Goal: Information Seeking & Learning: Compare options

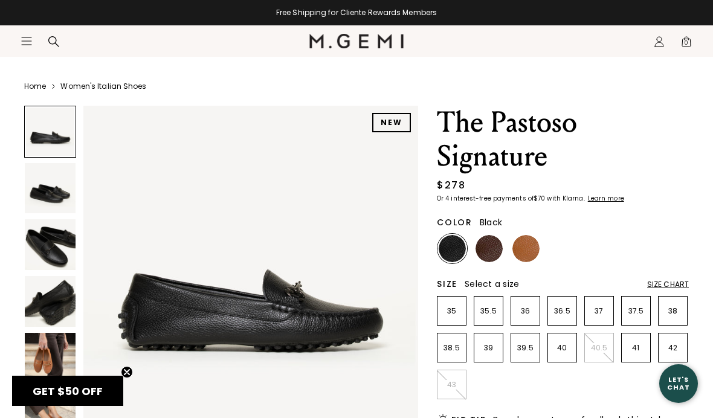
scroll to position [22, 0]
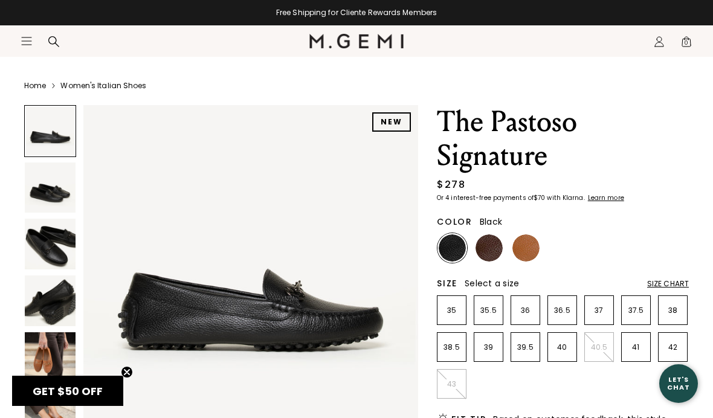
click at [42, 242] on img at bounding box center [50, 244] width 51 height 51
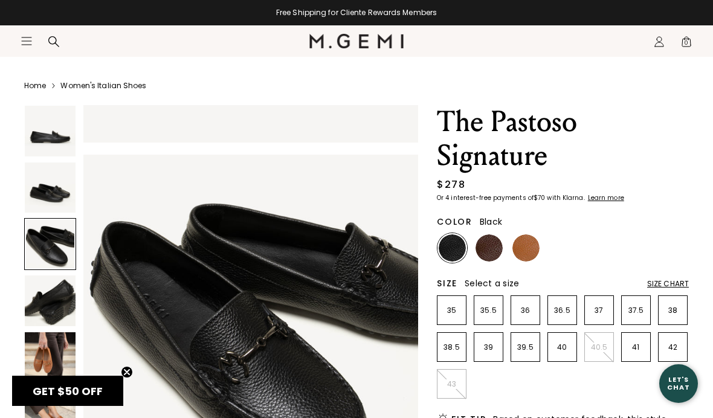
scroll to position [694, 0]
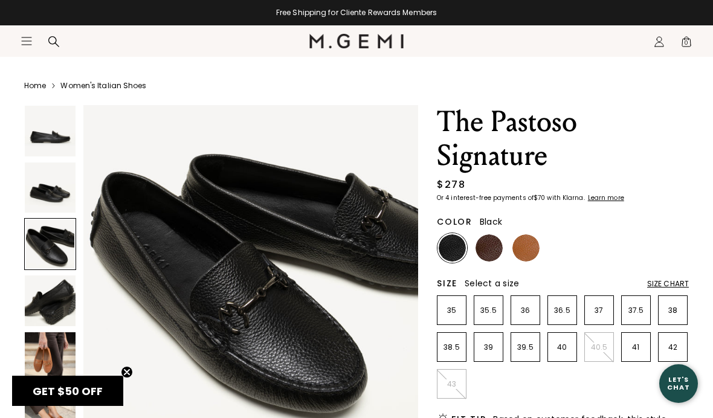
click at [44, 236] on div at bounding box center [50, 244] width 52 height 52
click at [43, 189] on img at bounding box center [50, 187] width 51 height 51
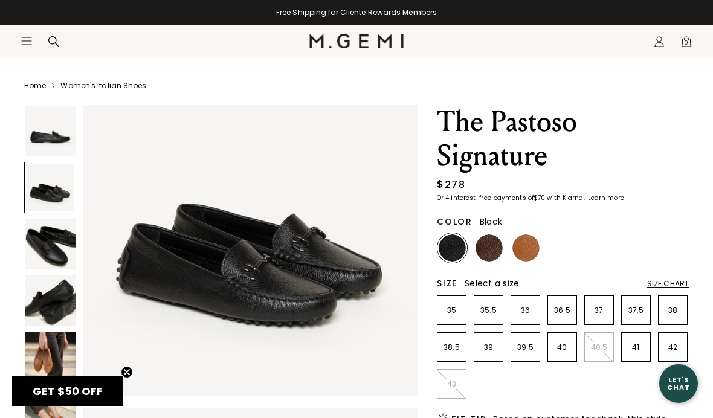
scroll to position [347, 0]
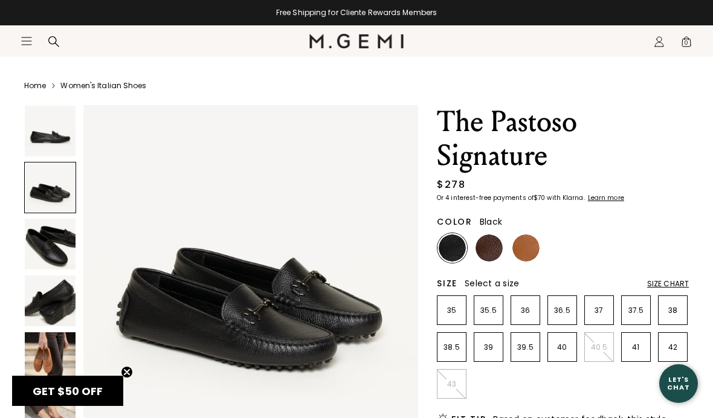
click at [524, 250] on img at bounding box center [525, 247] width 27 height 27
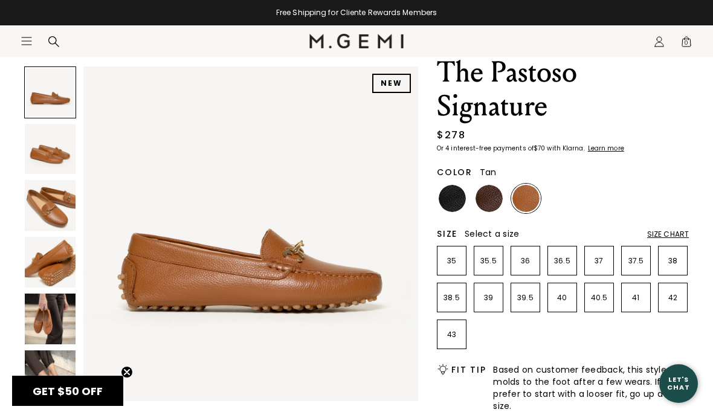
click at [47, 203] on img at bounding box center [50, 205] width 51 height 51
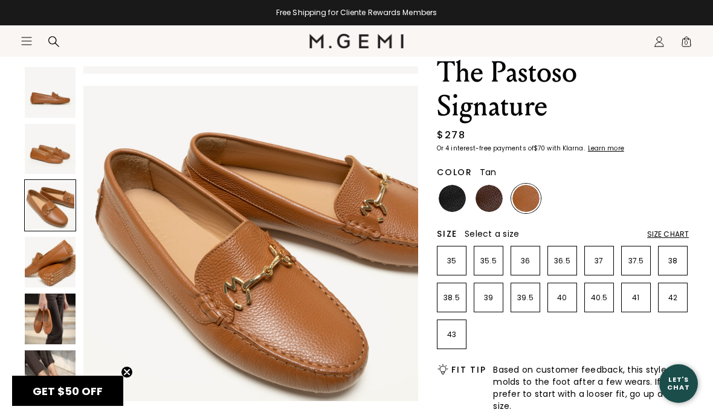
scroll to position [694, 0]
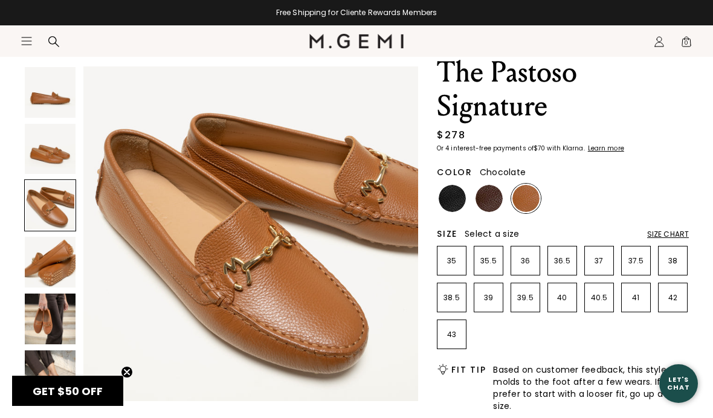
click at [487, 199] on img at bounding box center [488, 198] width 27 height 27
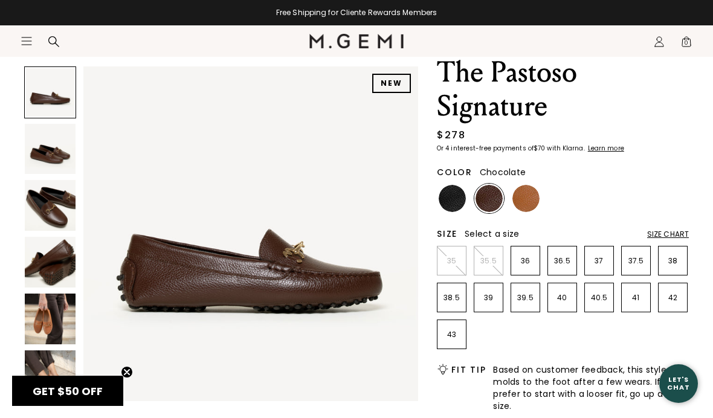
click at [51, 209] on img at bounding box center [50, 205] width 51 height 51
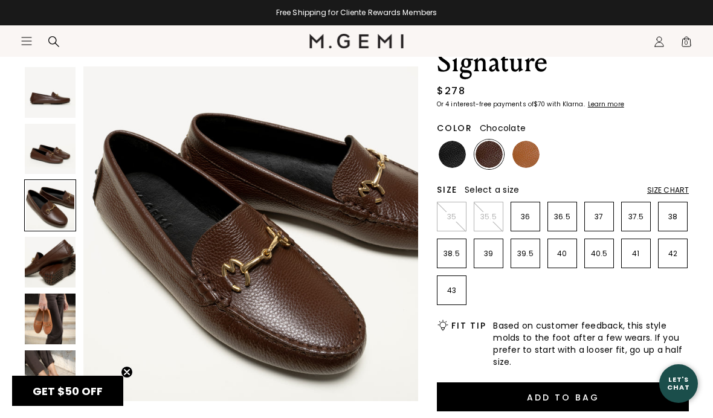
scroll to position [116, 0]
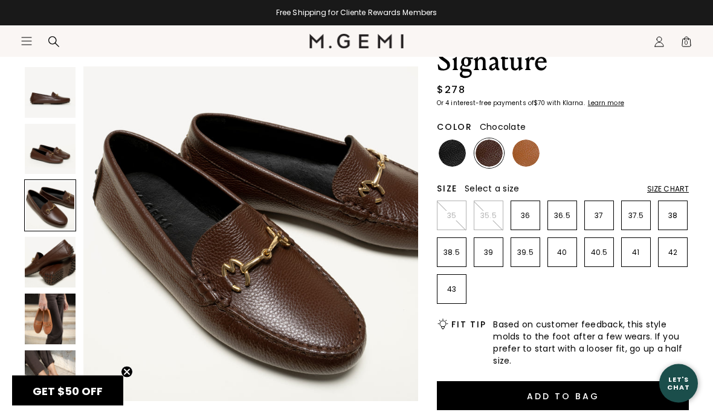
click at [45, 375] on img at bounding box center [50, 375] width 51 height 51
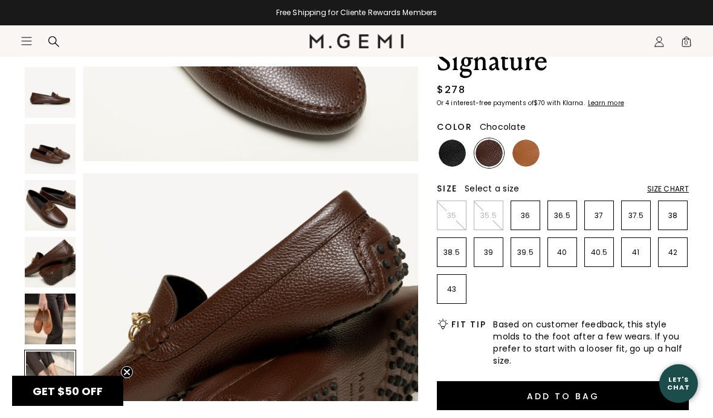
scroll to position [1734, 0]
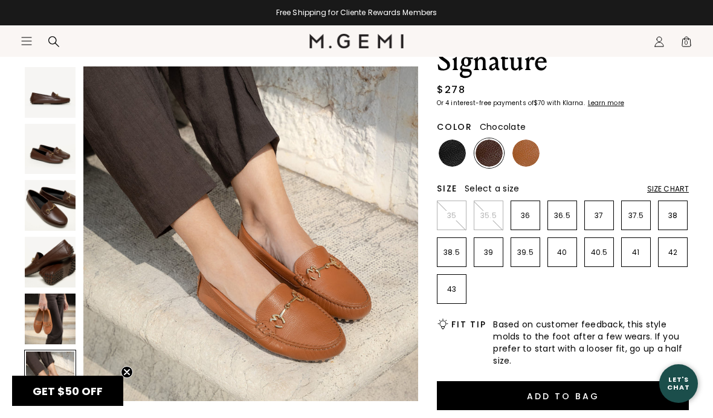
click at [43, 308] on img at bounding box center [50, 319] width 51 height 51
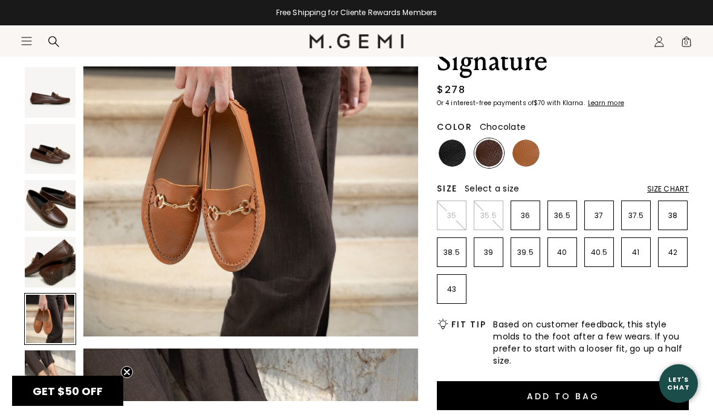
scroll to position [1388, 0]
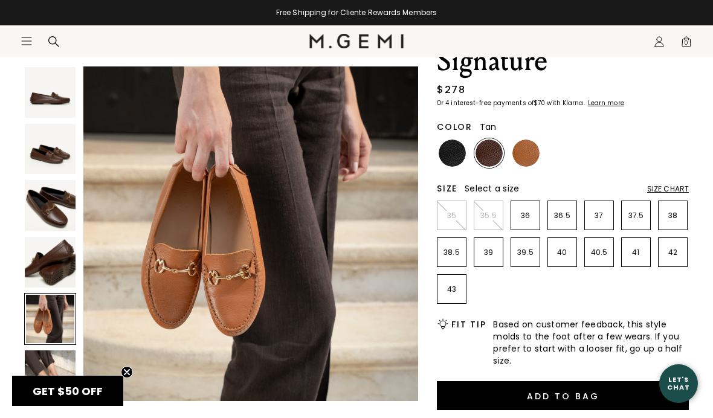
click at [527, 153] on img at bounding box center [525, 153] width 27 height 27
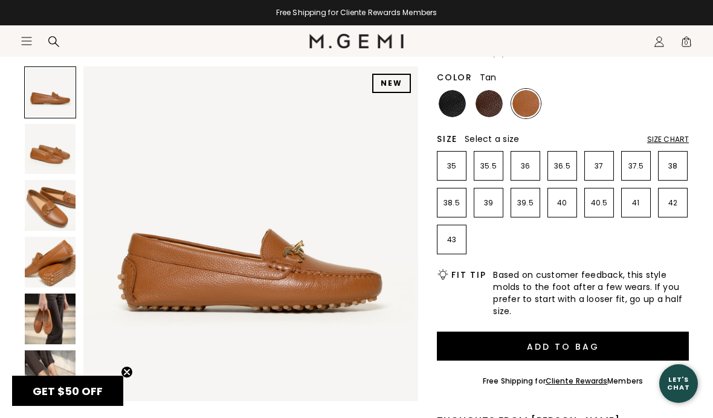
click at [45, 209] on img at bounding box center [50, 205] width 51 height 51
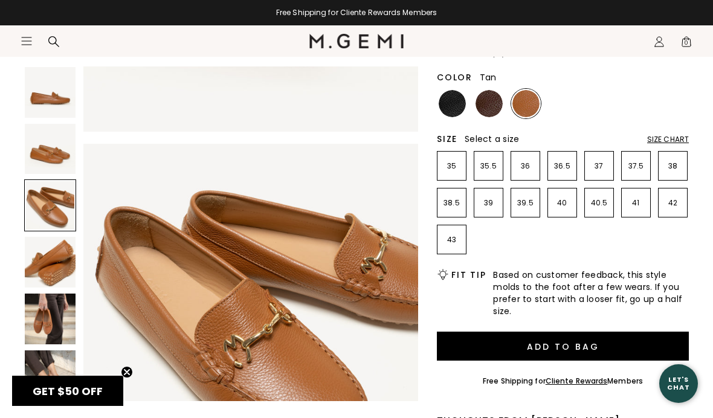
scroll to position [694, 0]
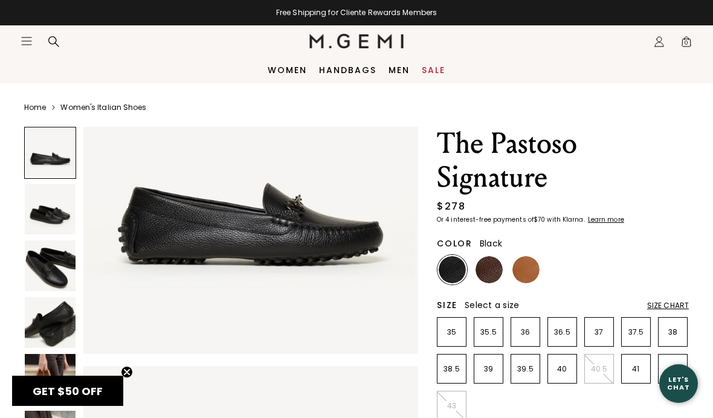
scroll to position [106, 0]
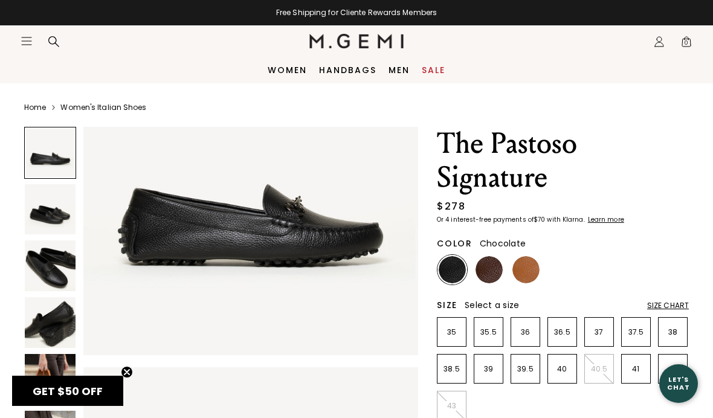
click at [486, 268] on img at bounding box center [488, 269] width 27 height 27
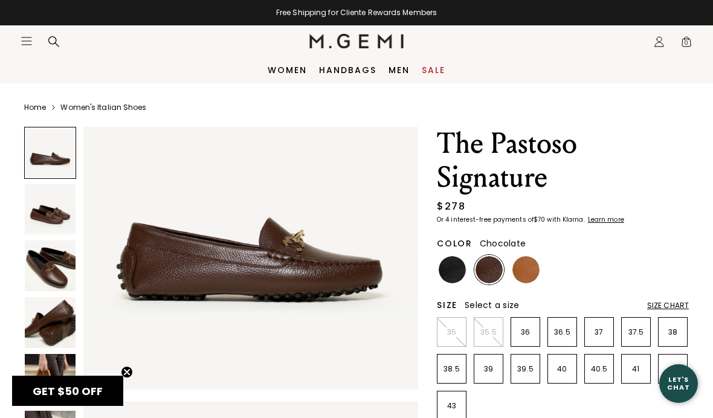
scroll to position [72, 0]
click at [44, 263] on img at bounding box center [50, 265] width 51 height 51
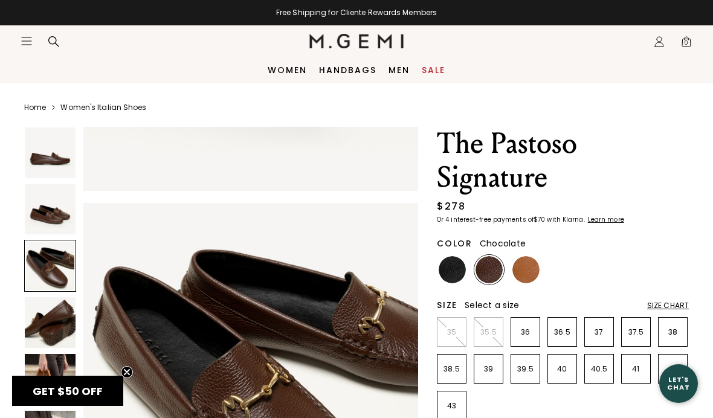
scroll to position [694, 0]
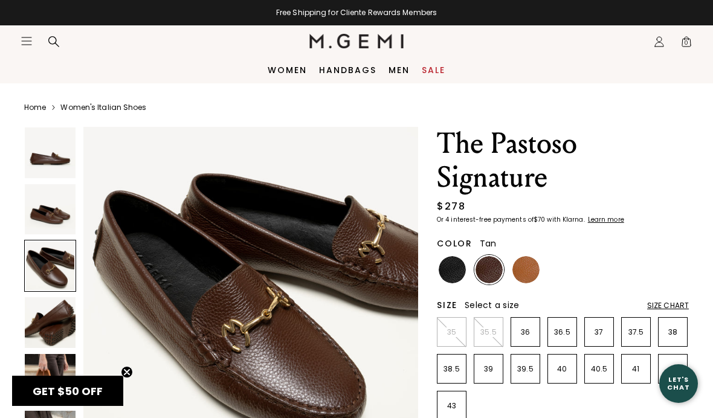
click at [523, 267] on img at bounding box center [525, 269] width 27 height 27
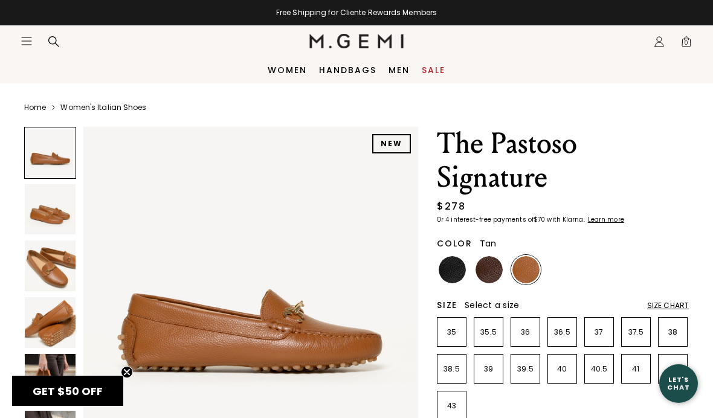
click at [45, 263] on img at bounding box center [50, 265] width 51 height 51
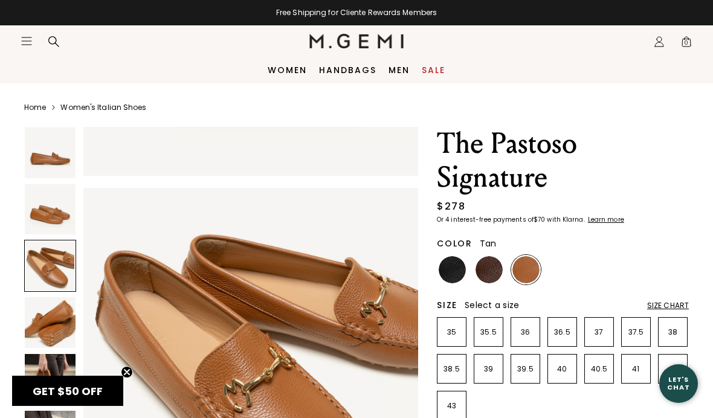
scroll to position [694, 0]
